Goal: Use online tool/utility: Use online tool/utility

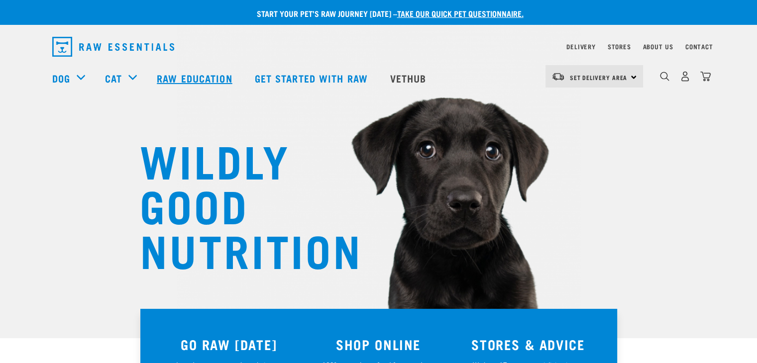
click at [198, 75] on link "Raw Education" at bounding box center [196, 78] width 98 height 40
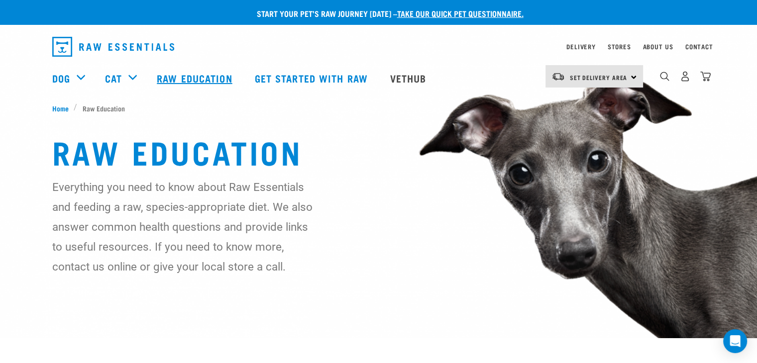
click at [180, 74] on link "Raw Education" at bounding box center [196, 78] width 98 height 40
click at [405, 79] on link "Vethub" at bounding box center [409, 78] width 59 height 40
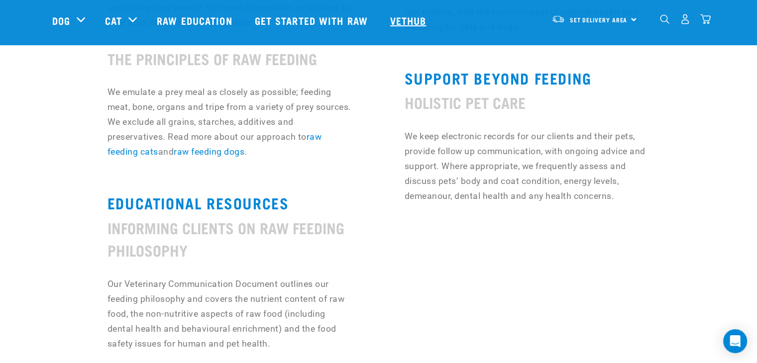
scroll to position [697, 0]
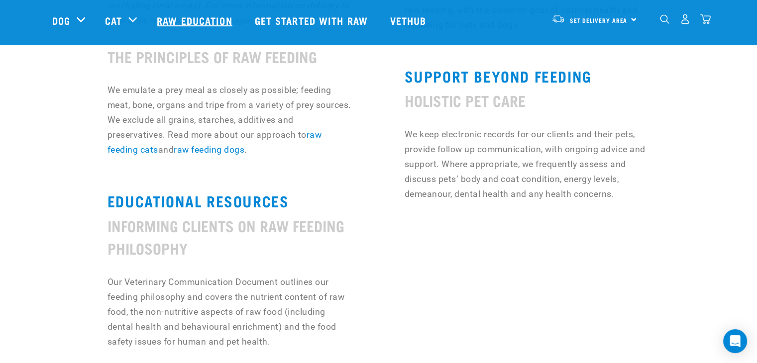
click at [217, 19] on link "Raw Education" at bounding box center [196, 20] width 98 height 40
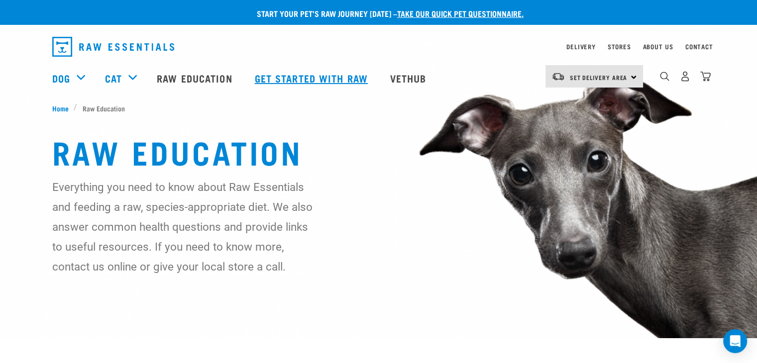
click at [336, 80] on link "Get started with Raw" at bounding box center [312, 78] width 135 height 40
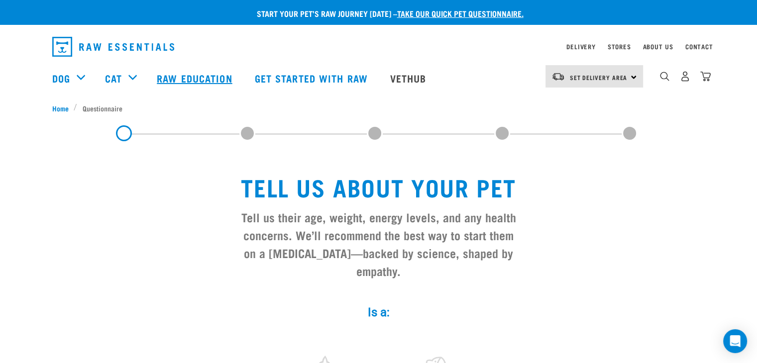
click at [206, 77] on link "Raw Education" at bounding box center [196, 78] width 98 height 40
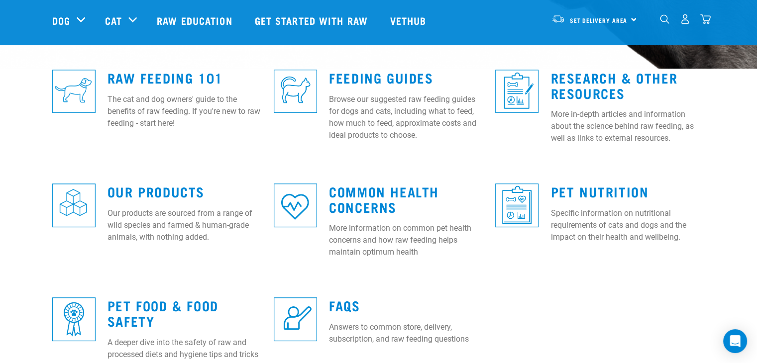
scroll to position [239, 0]
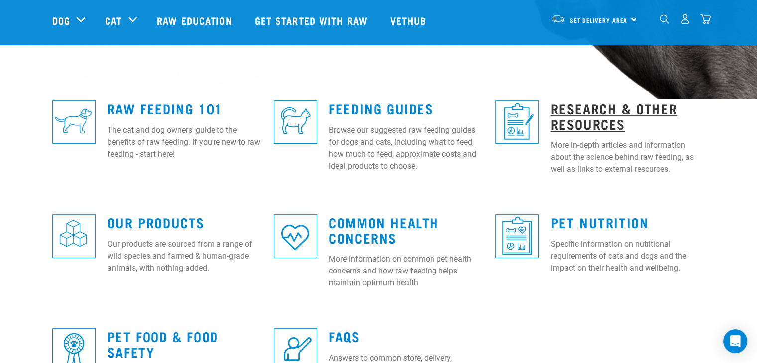
click at [598, 114] on link "Research & Other Resources" at bounding box center [613, 115] width 127 height 23
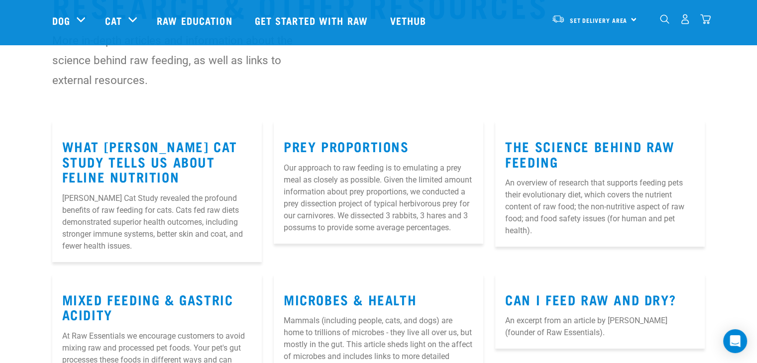
scroll to position [80, 0]
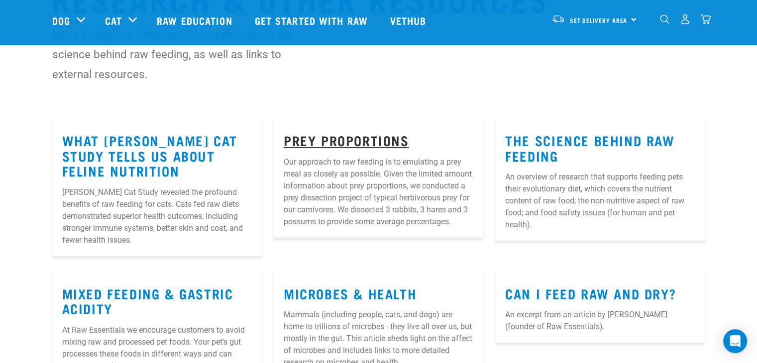
click at [390, 141] on link "Prey Proportions" at bounding box center [346, 139] width 125 height 7
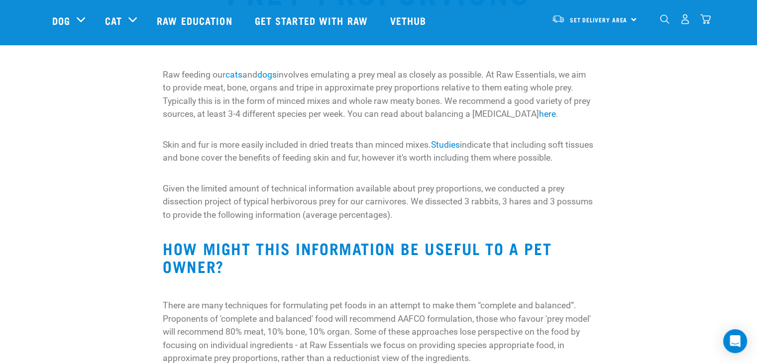
scroll to position [100, 0]
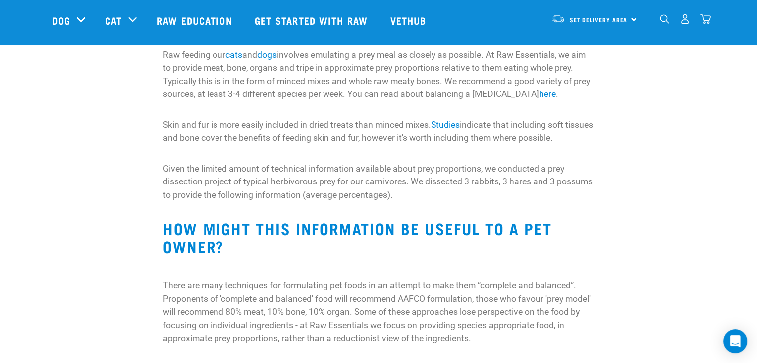
drag, startPoint x: 0, startPoint y: 0, endPoint x: 457, endPoint y: 144, distance: 478.9
click at [457, 144] on p "Skin and fur is more easily included in dried treats than minced mixes. Studies…" at bounding box center [378, 131] width 431 height 26
click at [539, 90] on link "here" at bounding box center [547, 94] width 17 height 10
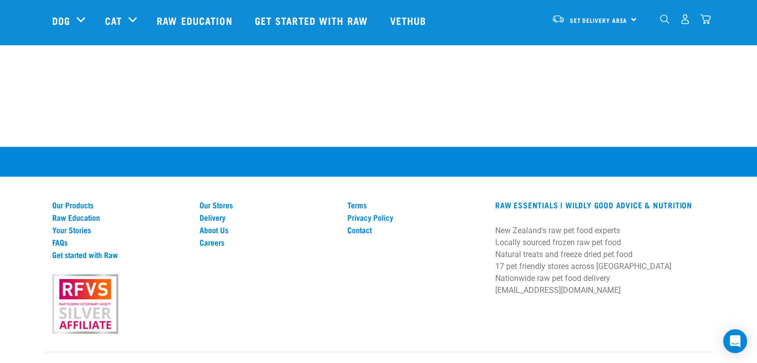
scroll to position [1210, 0]
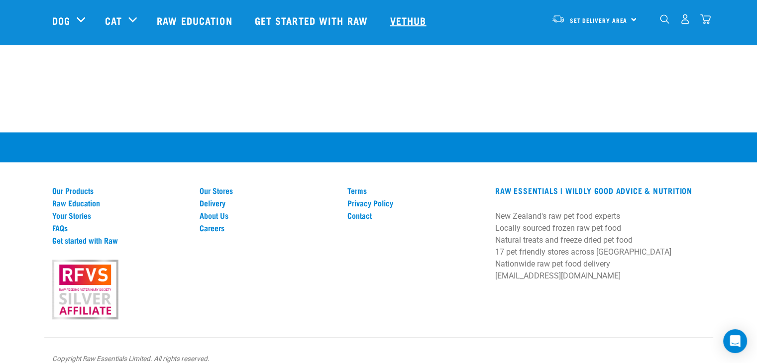
click at [413, 17] on link "Vethub" at bounding box center [409, 20] width 59 height 40
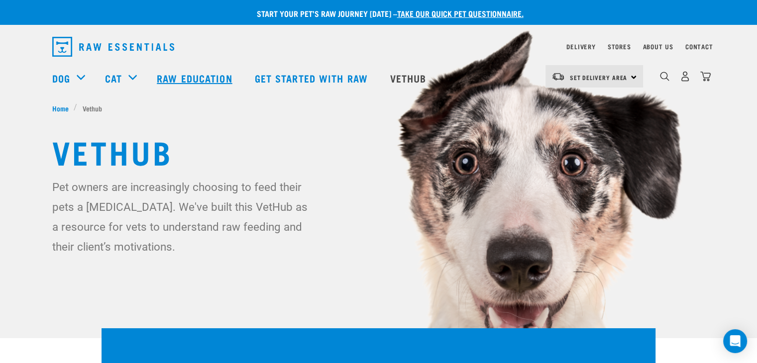
click at [183, 80] on link "Raw Education" at bounding box center [196, 78] width 98 height 40
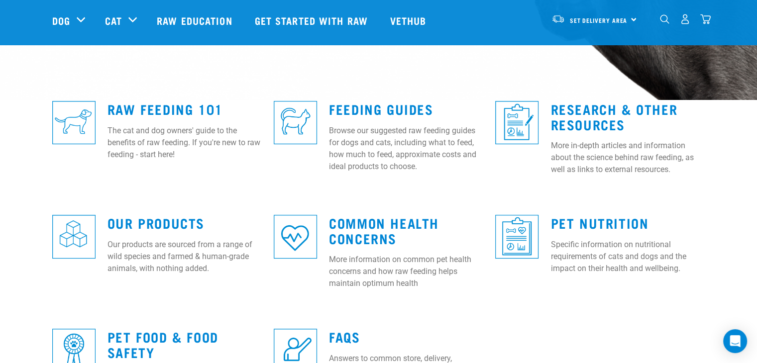
scroll to position [237, 0]
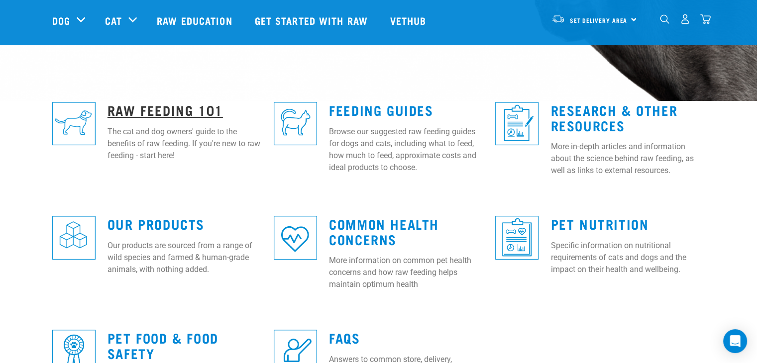
click at [199, 107] on link "Raw Feeding 101" at bounding box center [164, 109] width 115 height 7
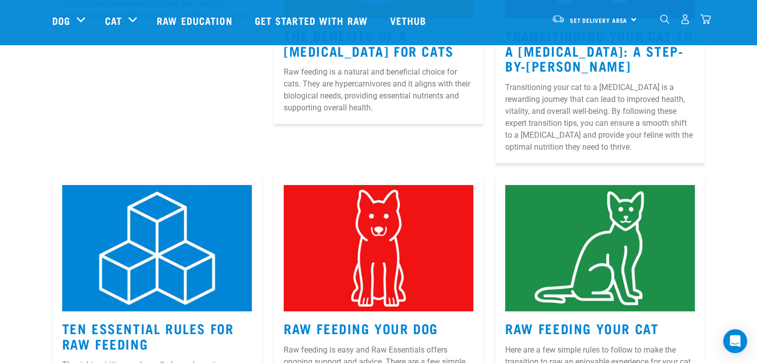
scroll to position [358, 0]
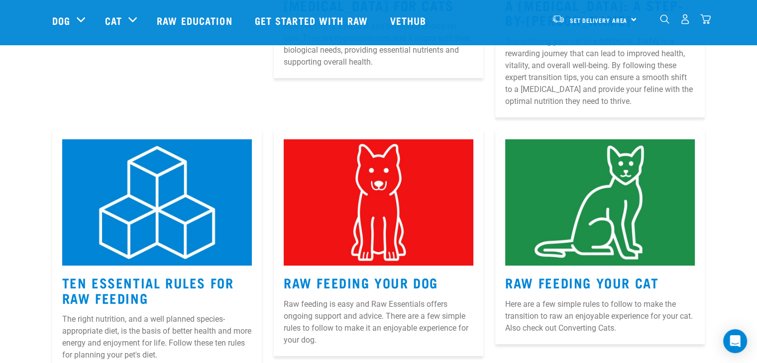
click at [664, 24] on img "dropdown navigation" at bounding box center [664, 18] width 9 height 9
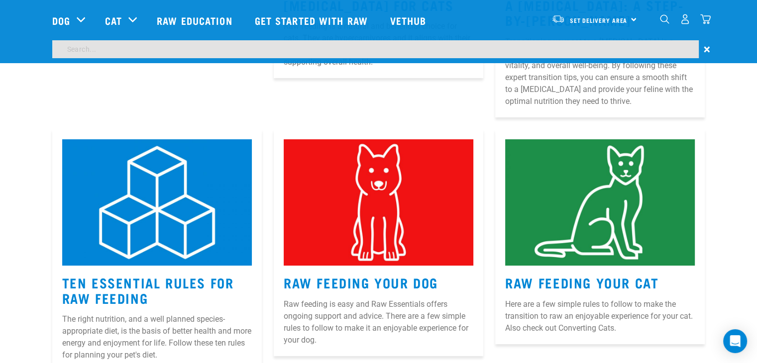
click at [355, 51] on input "search" at bounding box center [375, 49] width 646 height 18
type input "blog"
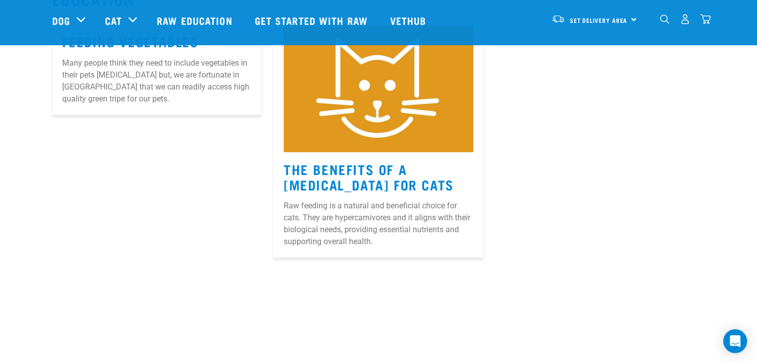
scroll to position [159, 0]
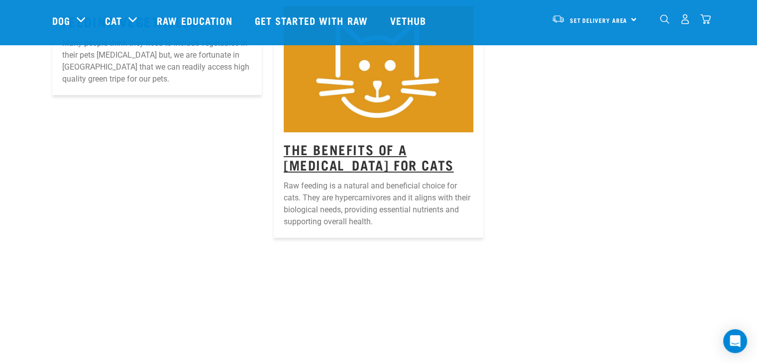
click at [321, 156] on link "The Benefits Of A Raw Diet For Cats" at bounding box center [369, 156] width 170 height 23
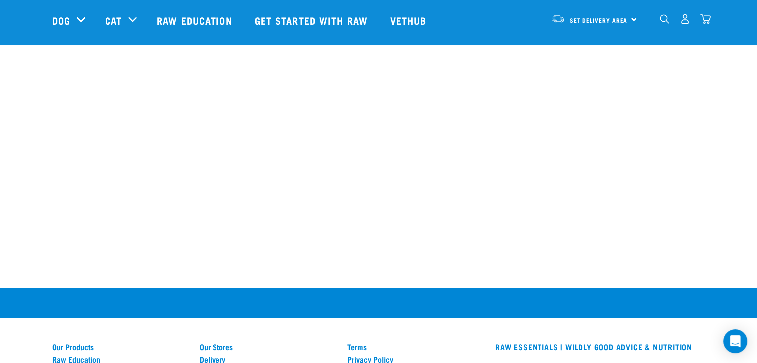
scroll to position [1851, 0]
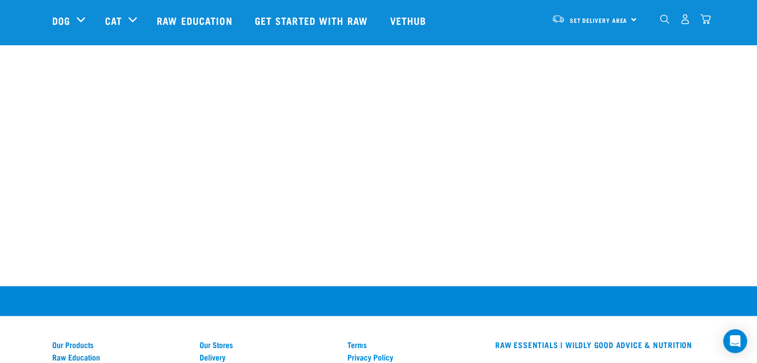
click at [664, 14] on div "dropdown navigation" at bounding box center [664, 19] width 10 height 10
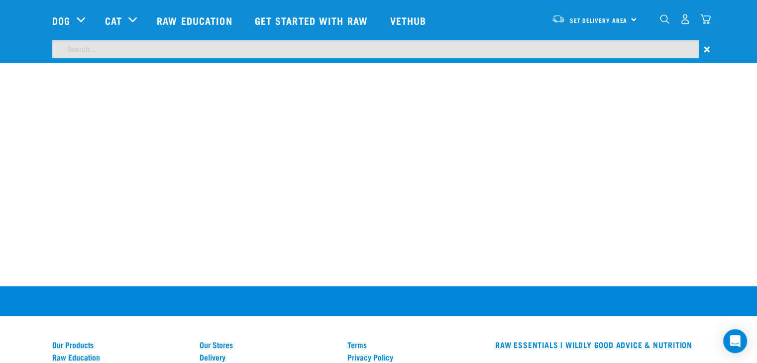
click at [463, 47] on input "search" at bounding box center [375, 49] width 646 height 18
type input "wildy good blog"
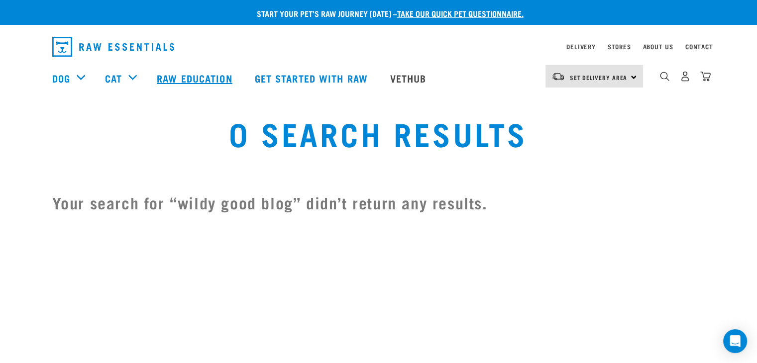
click at [199, 76] on link "Raw Education" at bounding box center [196, 78] width 98 height 40
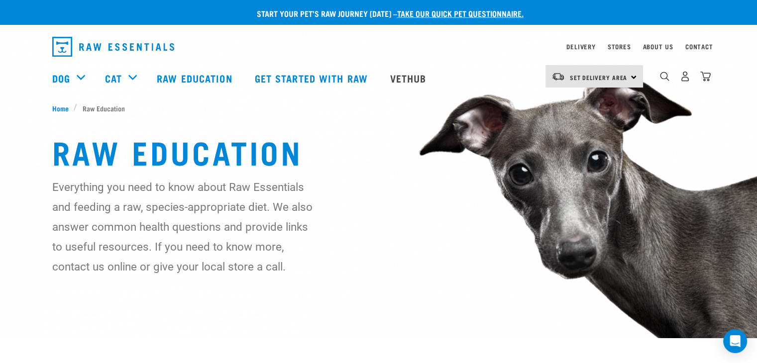
click at [199, 76] on link "Raw Education" at bounding box center [196, 78] width 98 height 40
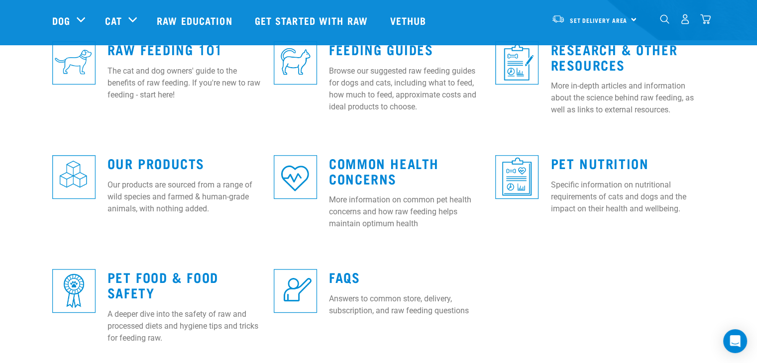
scroll to position [279, 0]
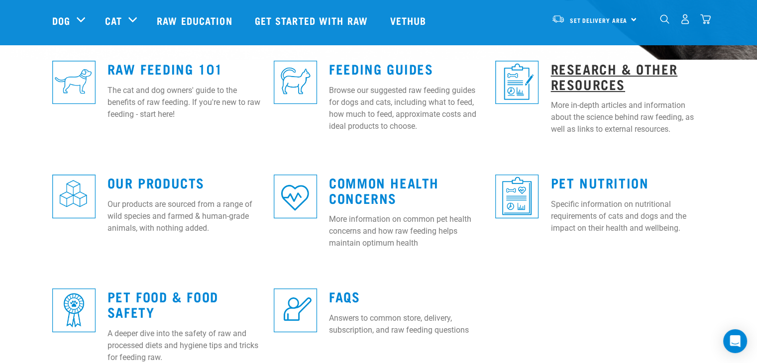
click at [573, 79] on link "Research & Other Resources" at bounding box center [613, 76] width 127 height 23
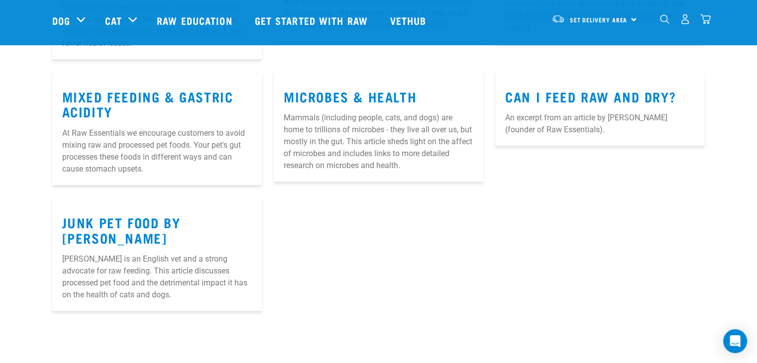
scroll to position [279, 0]
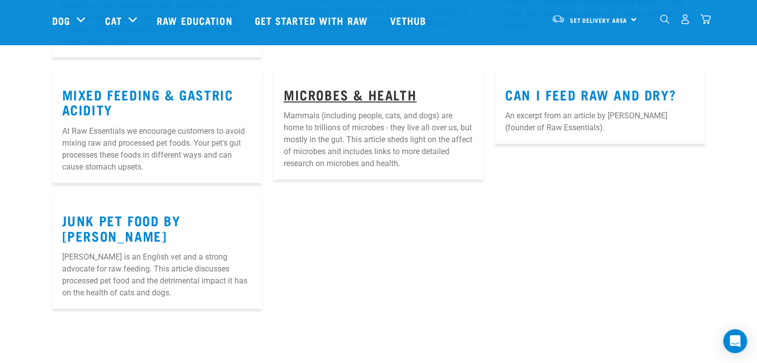
click at [385, 94] on link "Microbes & Health" at bounding box center [350, 94] width 133 height 7
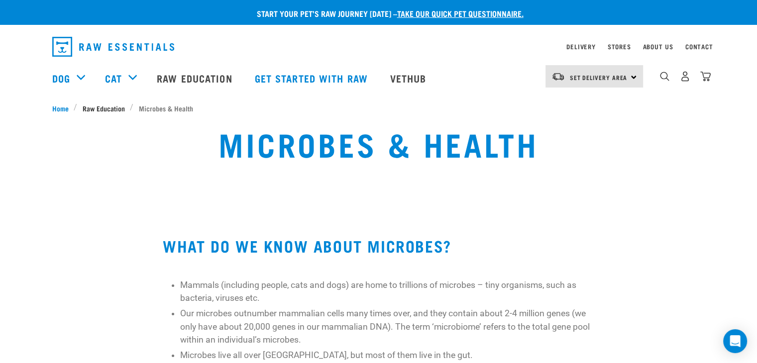
click at [103, 105] on span "Raw Education" at bounding box center [104, 108] width 42 height 10
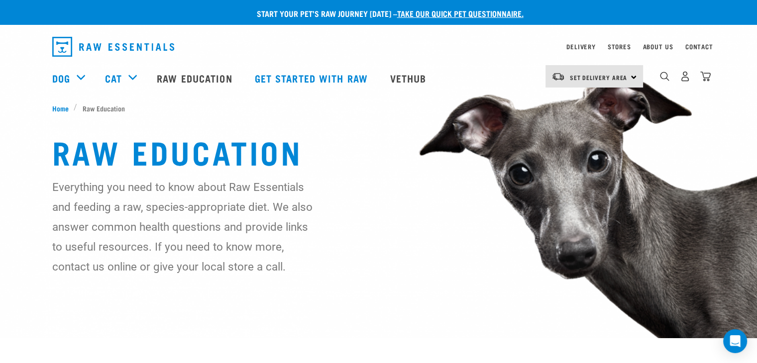
click at [405, 271] on div "Everything you need to know about Raw Essentials and feeding a raw, species-app…" at bounding box center [378, 227] width 653 height 100
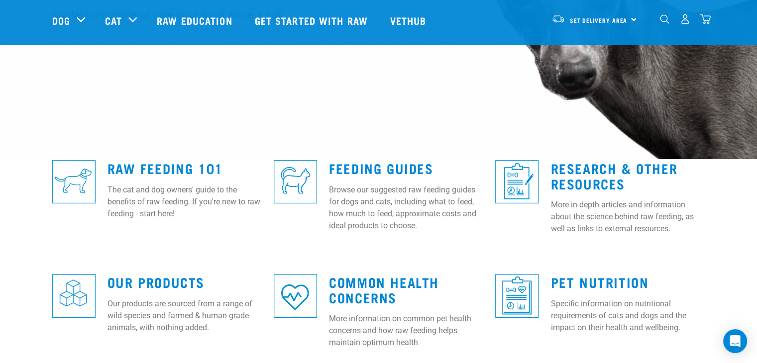
scroll to position [199, 0]
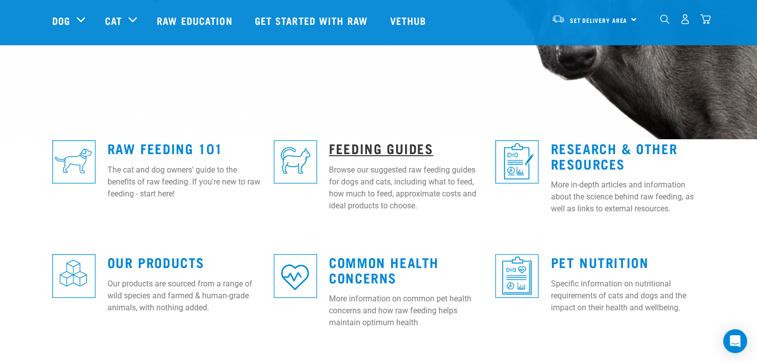
click at [396, 145] on link "Feeding Guides" at bounding box center [381, 147] width 104 height 7
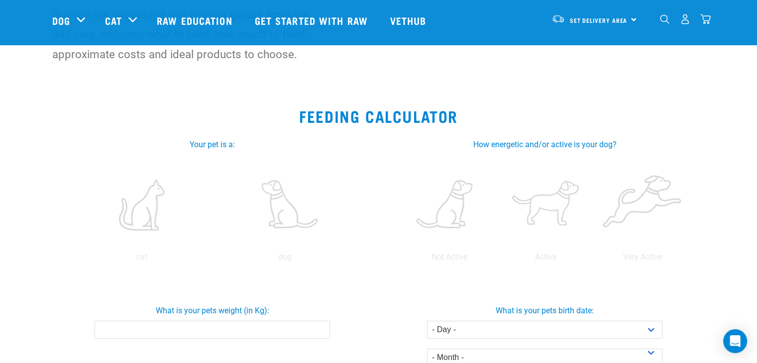
scroll to position [119, 0]
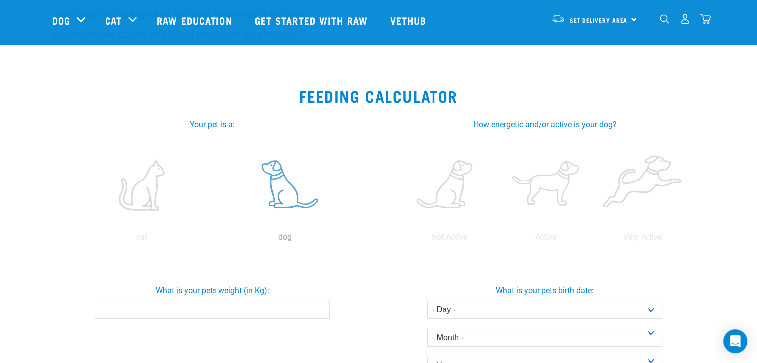
click at [277, 190] on label at bounding box center [284, 185] width 139 height 85
click at [213, 240] on input "radio" at bounding box center [213, 240] width 0 height 0
click at [451, 196] on label at bounding box center [449, 185] width 93 height 85
click at [401, 240] on input "radio" at bounding box center [401, 240] width 0 height 0
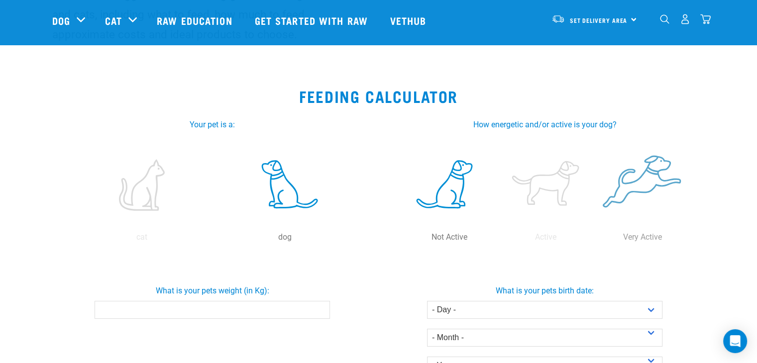
click at [498, 240] on input "radio" at bounding box center [498, 240] width 0 height 0
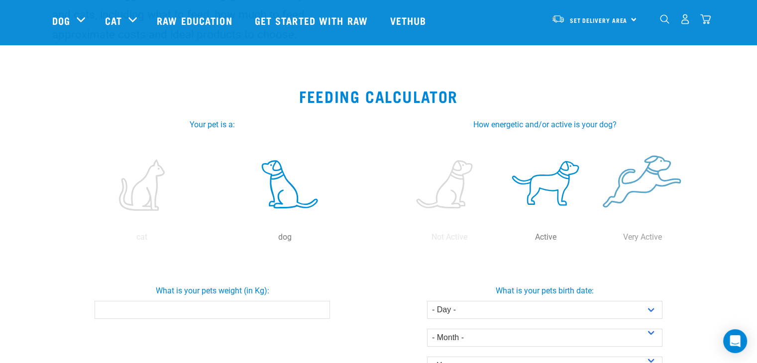
click at [594, 240] on input "radio" at bounding box center [594, 240] width 0 height 0
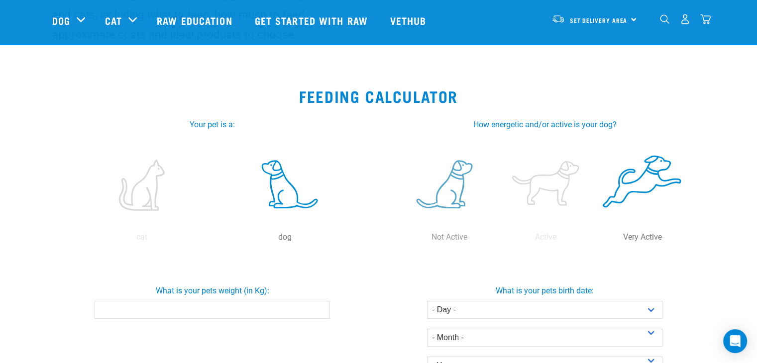
click at [457, 191] on label at bounding box center [449, 185] width 93 height 85
click at [401, 240] on input "radio" at bounding box center [401, 240] width 0 height 0
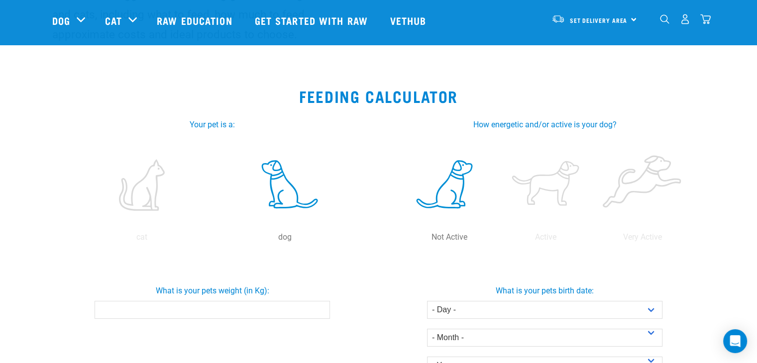
click at [738, 197] on section "Feeding Calculator Your pet is a: cat dog dog Moderate How energetic and/or act…" at bounding box center [378, 285] width 757 height 420
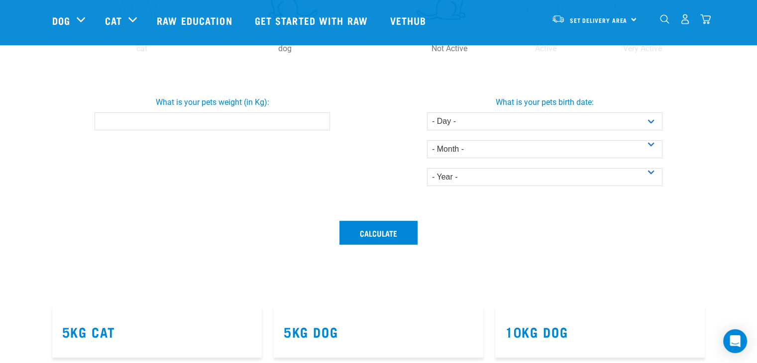
scroll to position [299, 0]
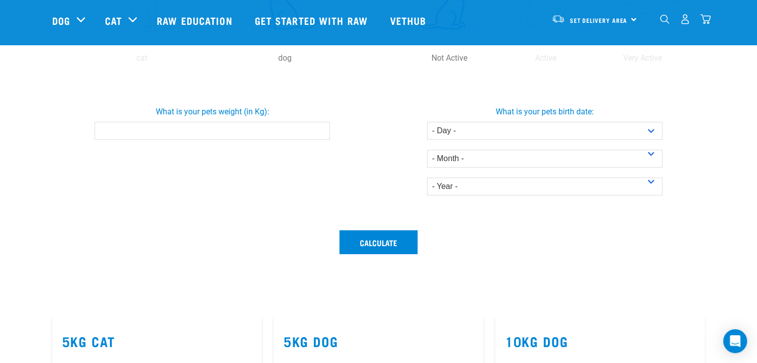
click at [318, 125] on input "What is your pets weight (in Kg):" at bounding box center [212, 131] width 235 height 18
type input "25"
click at [651, 133] on select "- Day - 1 2 3 4 5 6 7 8 9 10 11 12 13 14 15 16 17 18 19 20 21 22 23 24 25 26 27" at bounding box center [544, 131] width 235 height 18
select select "3"
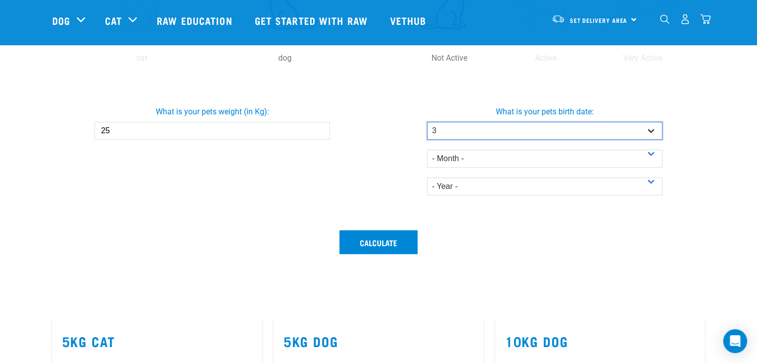
click at [427, 122] on select "- Day - 1 2 3 4 5 6 7 8 9 10 11 12 13 14 15 16 17 18 19 20 21 22 23 24 25 26 27" at bounding box center [544, 131] width 235 height 18
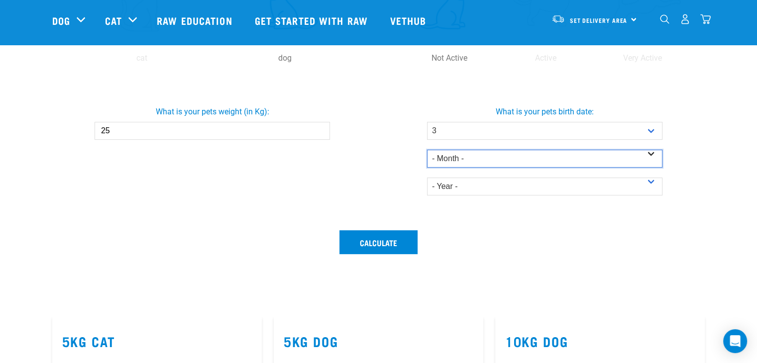
click at [651, 159] on select "- Month - January February March April May June July August September October N…" at bounding box center [544, 159] width 235 height 18
select select "January"
click at [427, 150] on select "- Month - January February March April May June July August September October N…" at bounding box center [544, 159] width 235 height 18
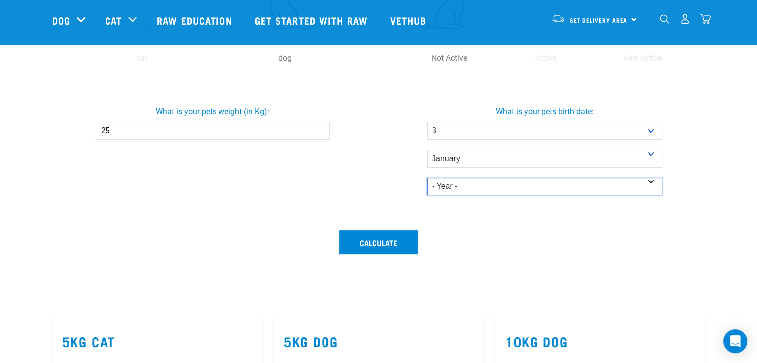
click at [655, 183] on select "- Year - 2025 2024 2023 2022 2021 2020 2019 2018 2017 2016 2015 2014" at bounding box center [544, 187] width 235 height 18
select select "2025"
click at [427, 178] on select "- Year - 2025 2024 2023 2022 2021 2020 2019 2018 2017 2016 2015 2014" at bounding box center [544, 187] width 235 height 18
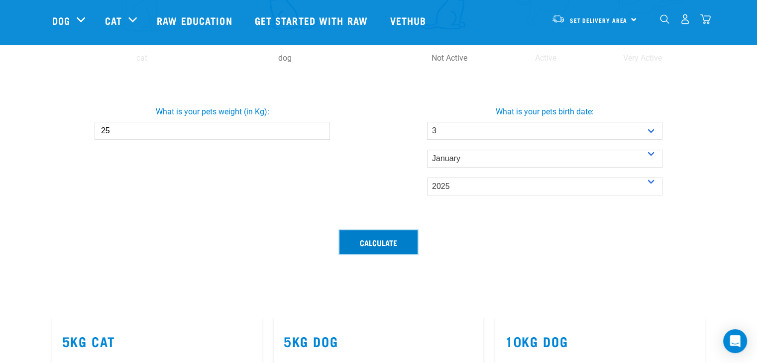
click at [370, 248] on button "Calculate" at bounding box center [378, 242] width 78 height 24
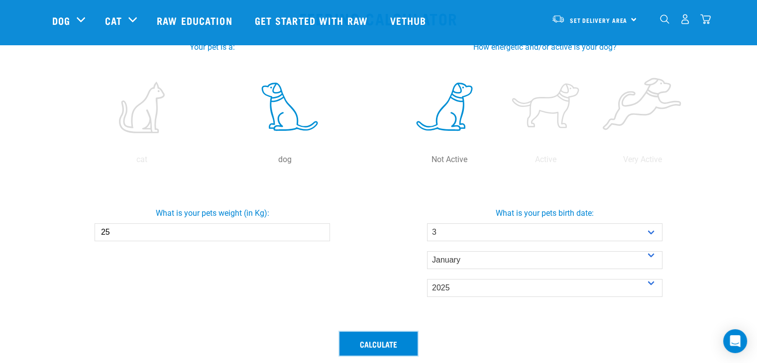
scroll to position [179, 0]
